Goal: Task Accomplishment & Management: Complete application form

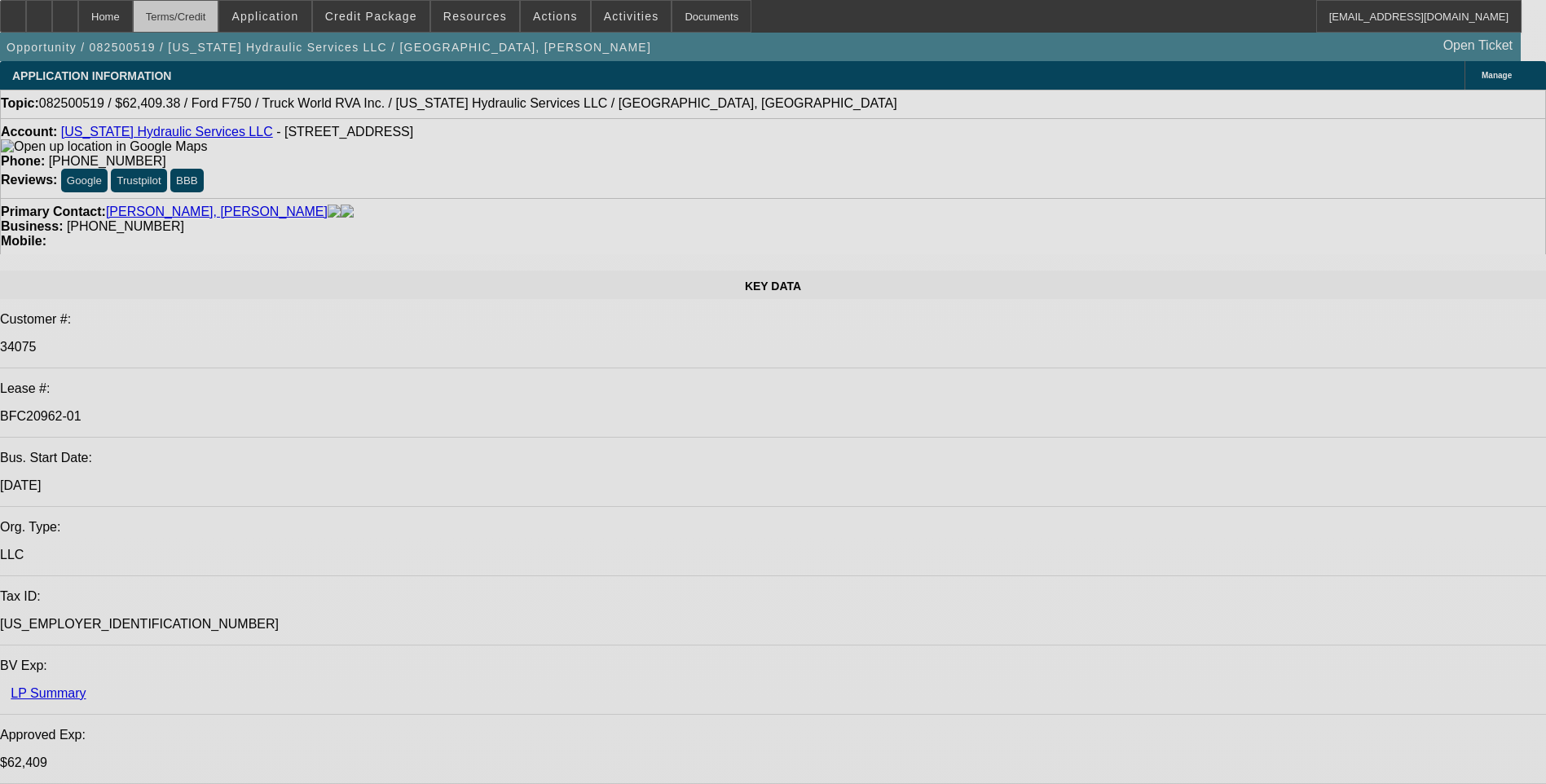
select select "0"
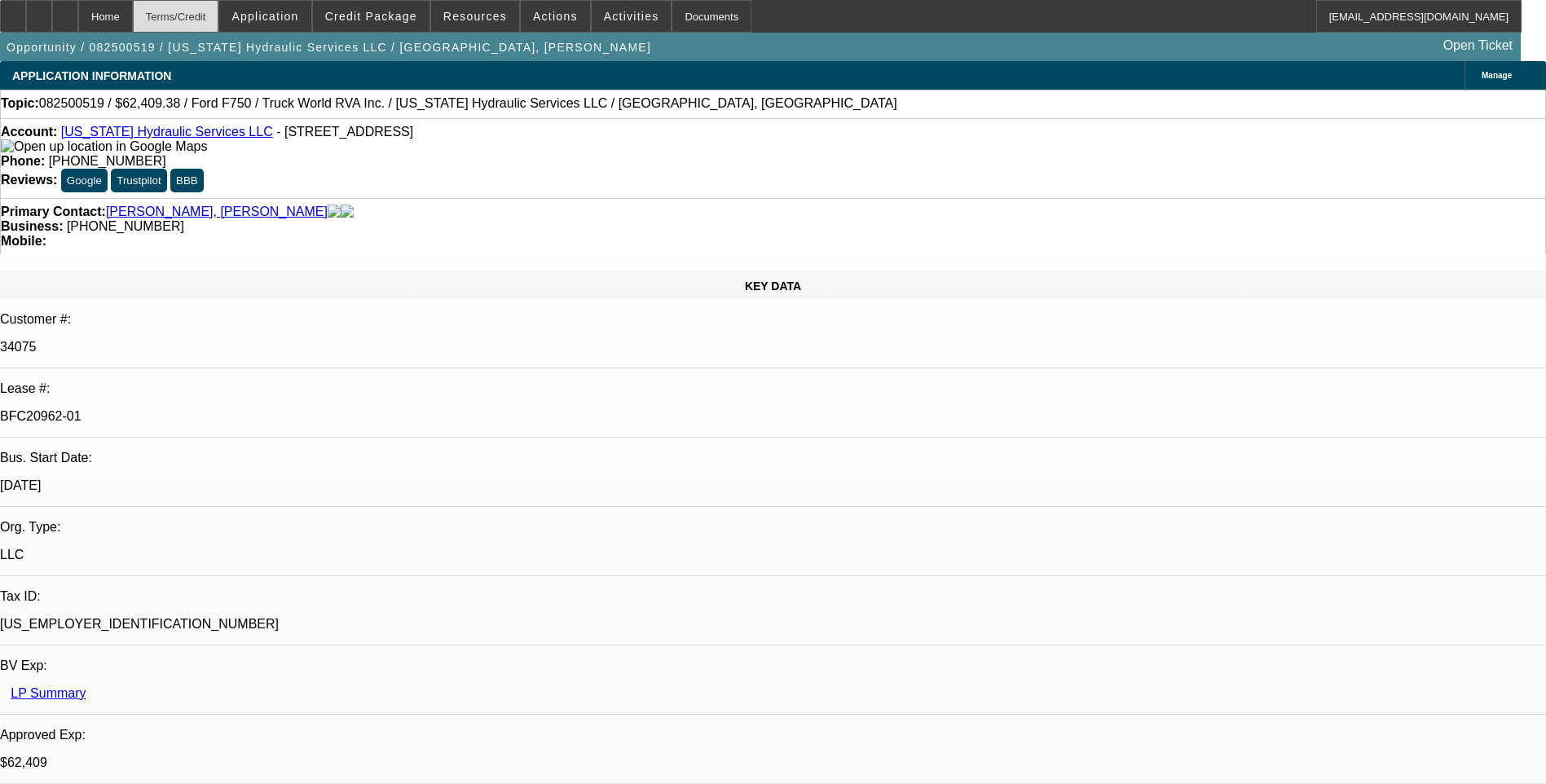
select select "0"
select select "0.1"
select select "0"
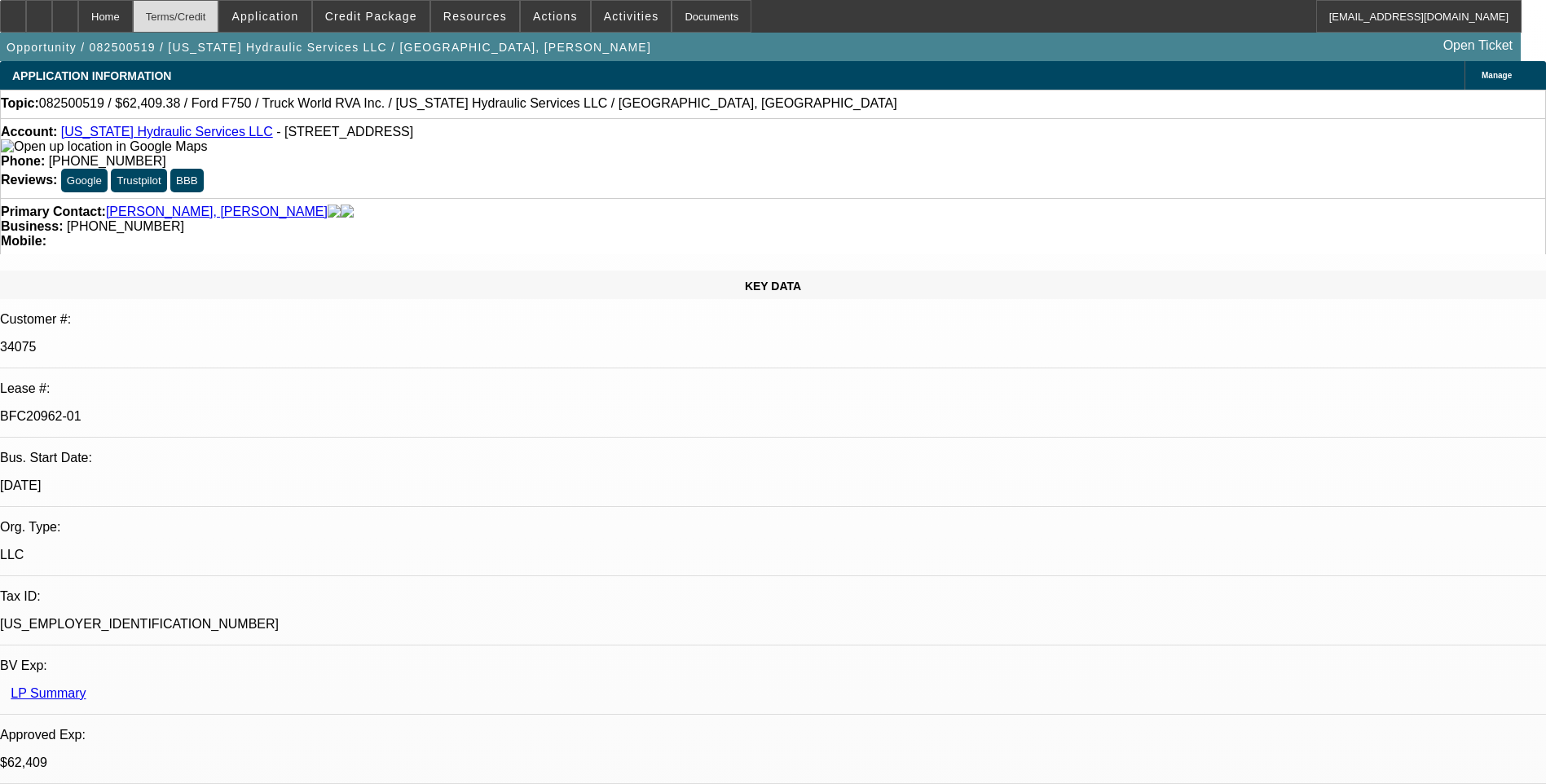
select select "0"
click at [220, 21] on div "Terms/Credit" at bounding box center [176, 17] width 87 height 33
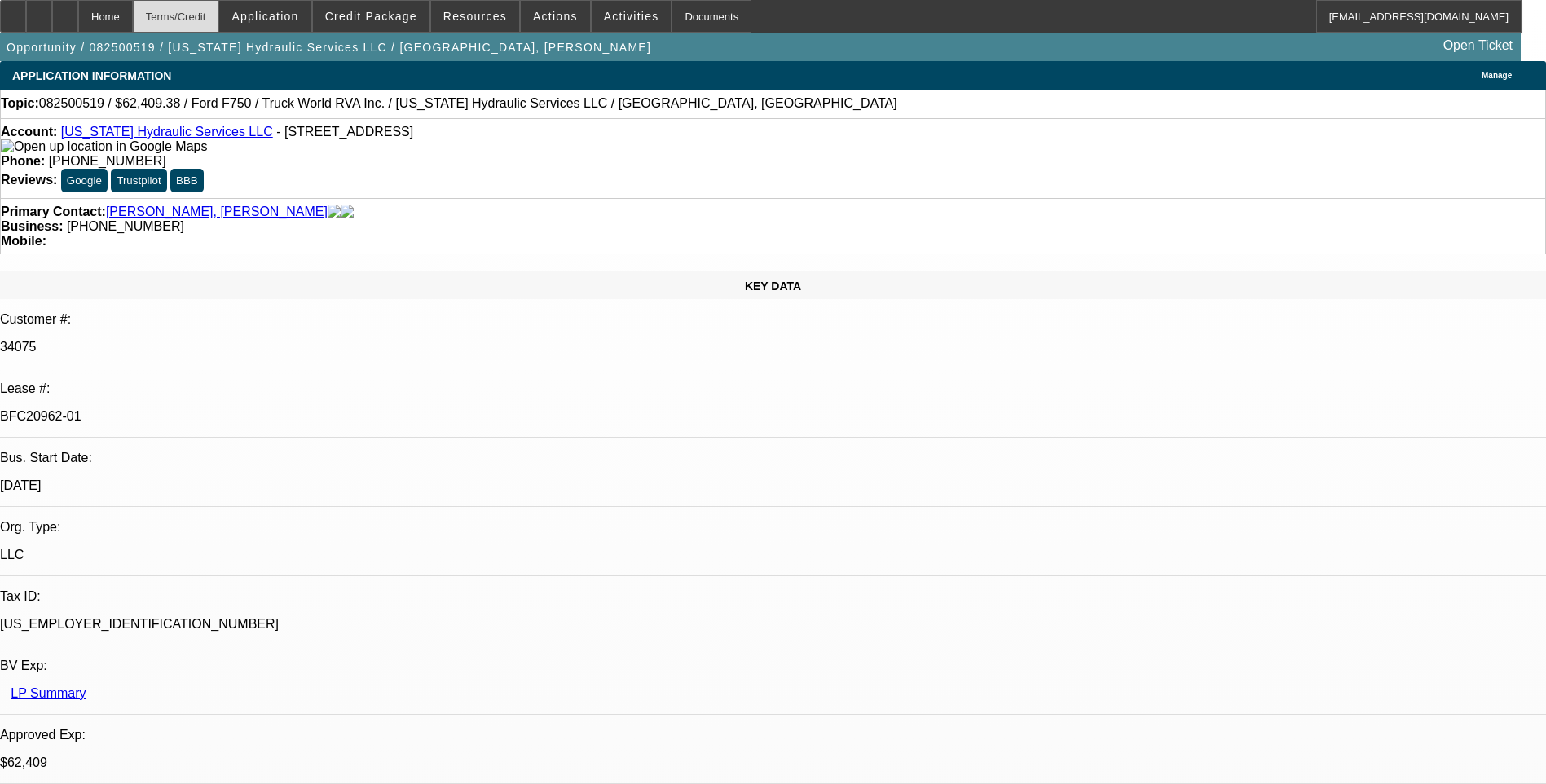
select select "1"
select select "2"
select select "6"
select select "1"
select select "2"
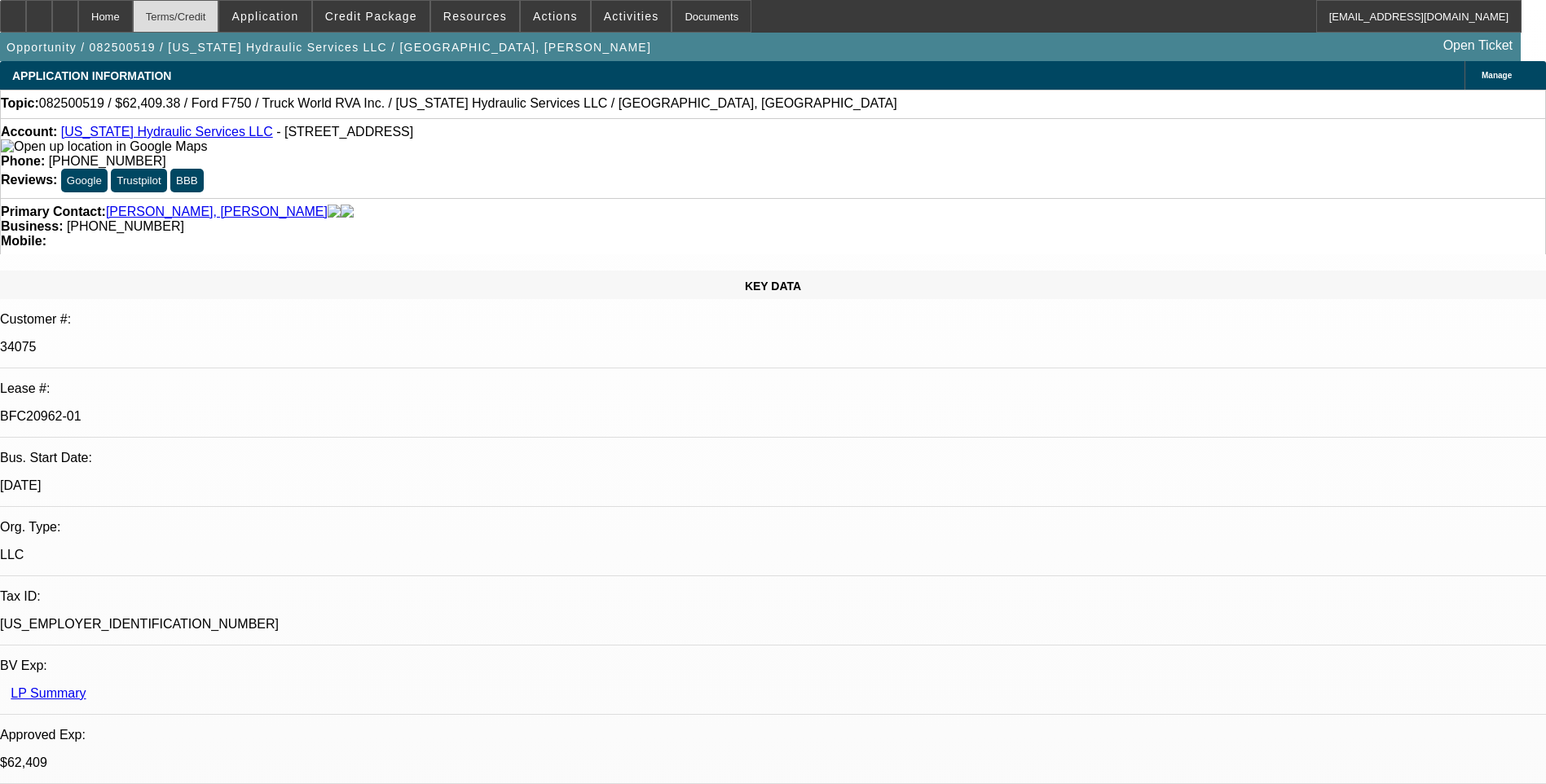
select select "6"
select select "1"
select select "2"
select select "6"
select select "1"
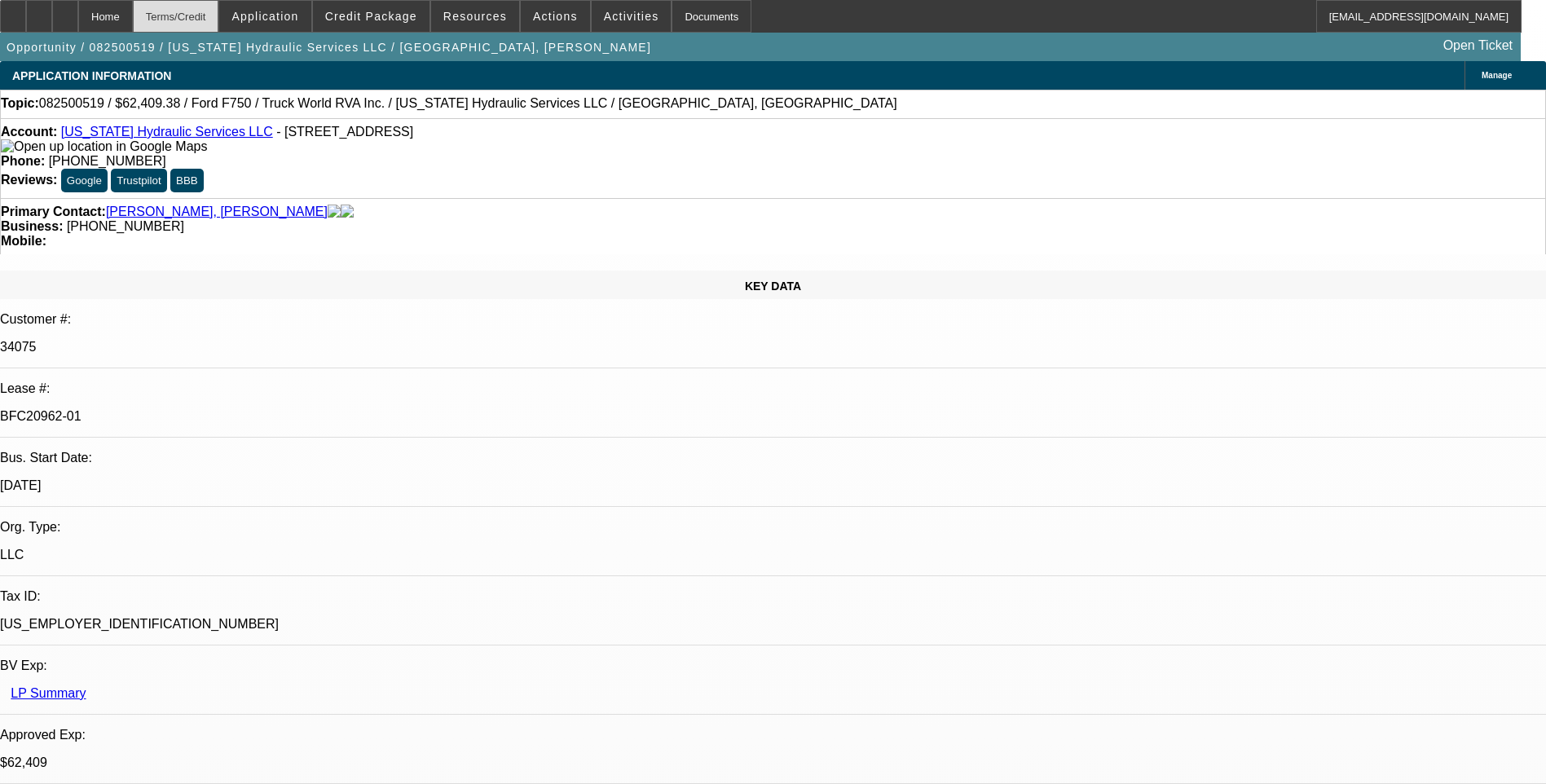
select select "3"
select select "6"
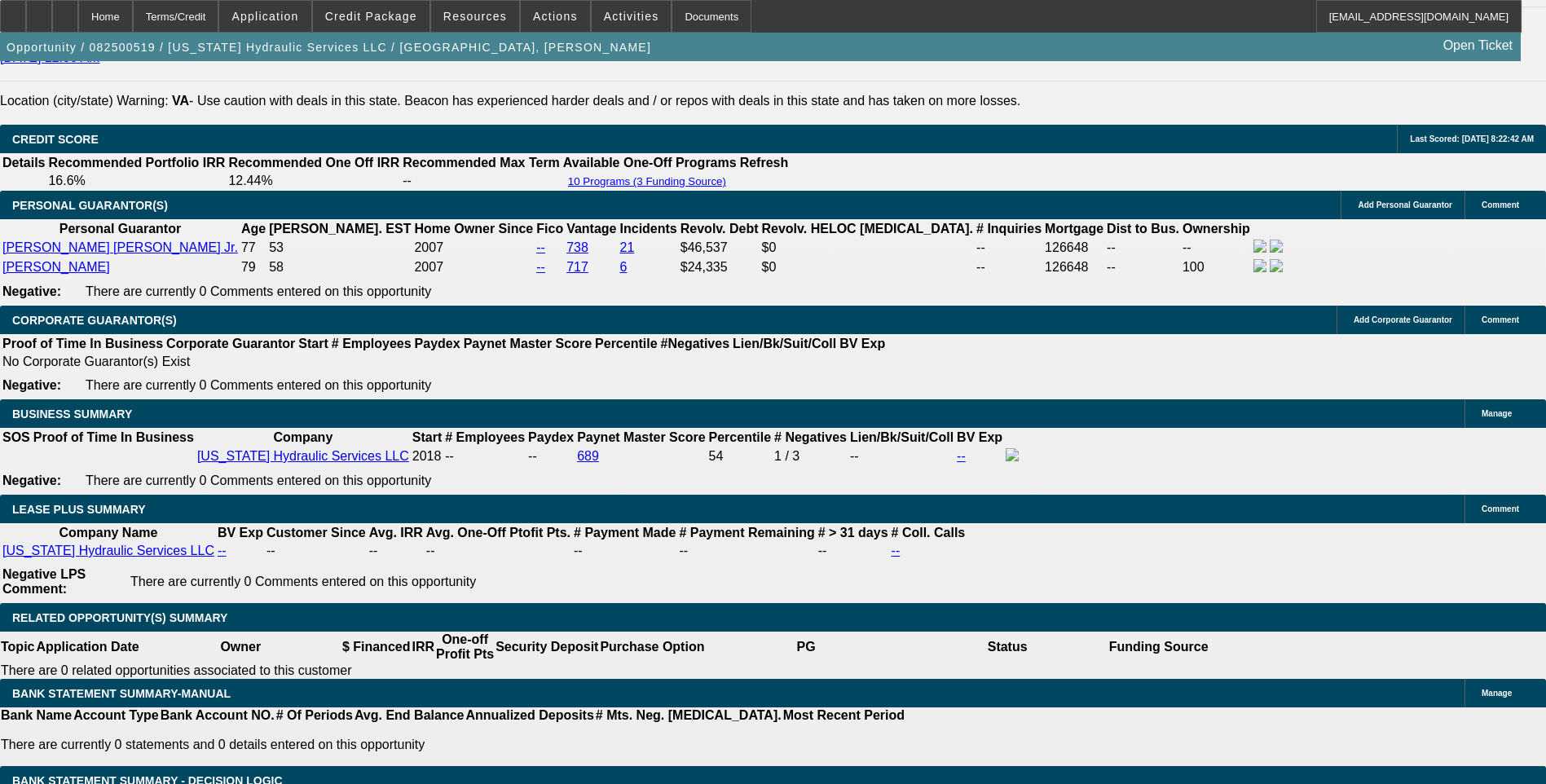
scroll to position [2464, 0]
